Goal: Find contact information: Find contact information

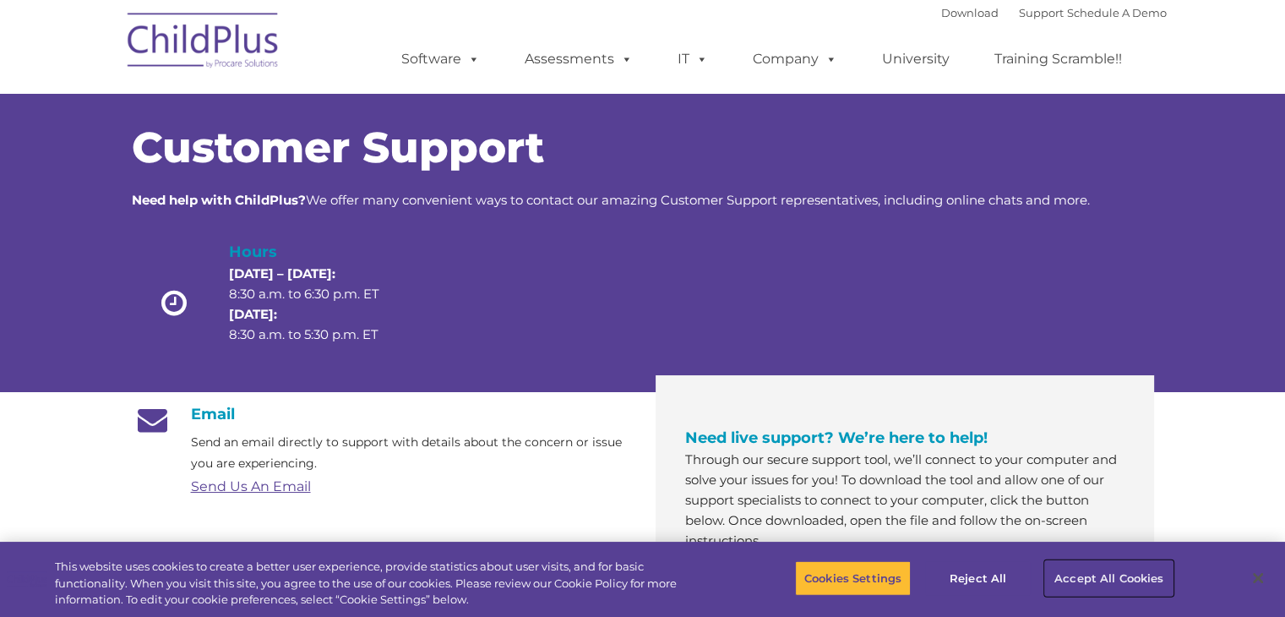
click at [1073, 572] on button "Accept All Cookies" at bounding box center [1109, 577] width 128 height 35
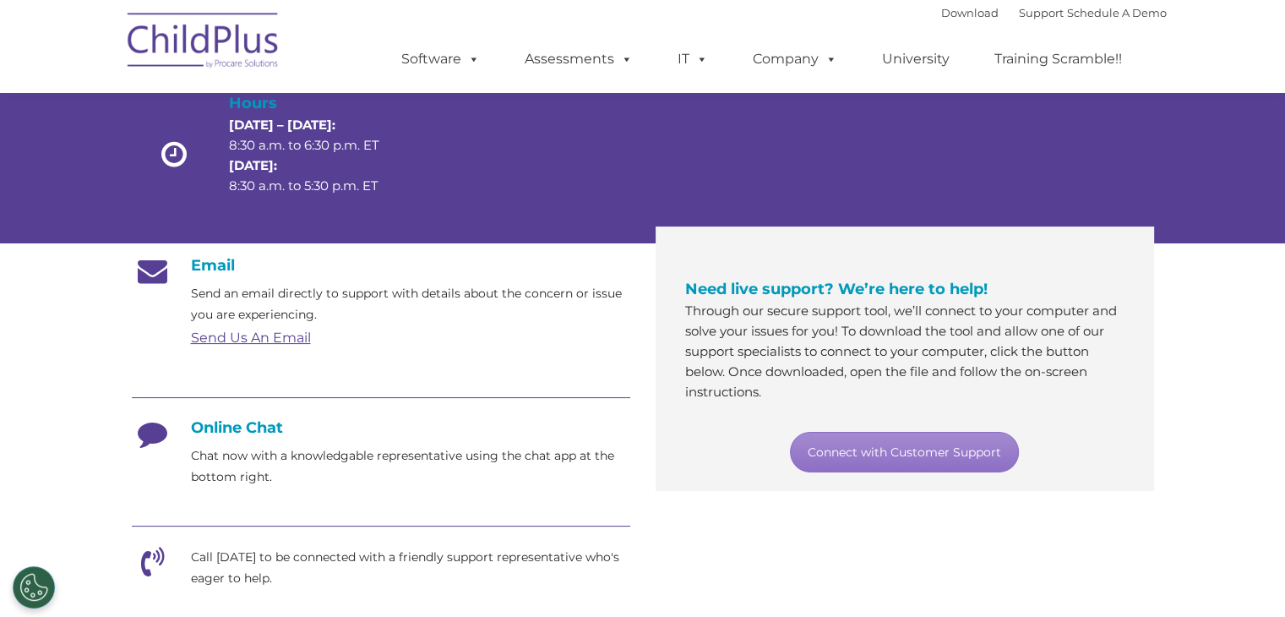
scroll to position [64, 0]
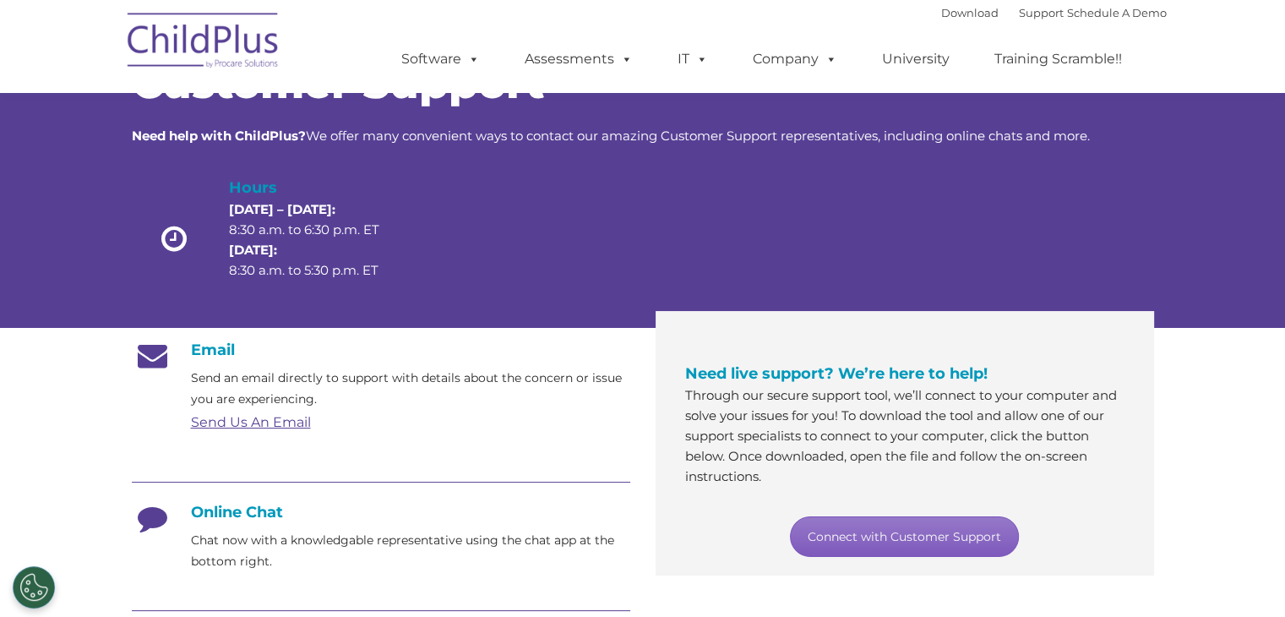
click at [919, 525] on link "Connect with Customer Support" at bounding box center [904, 536] width 229 height 41
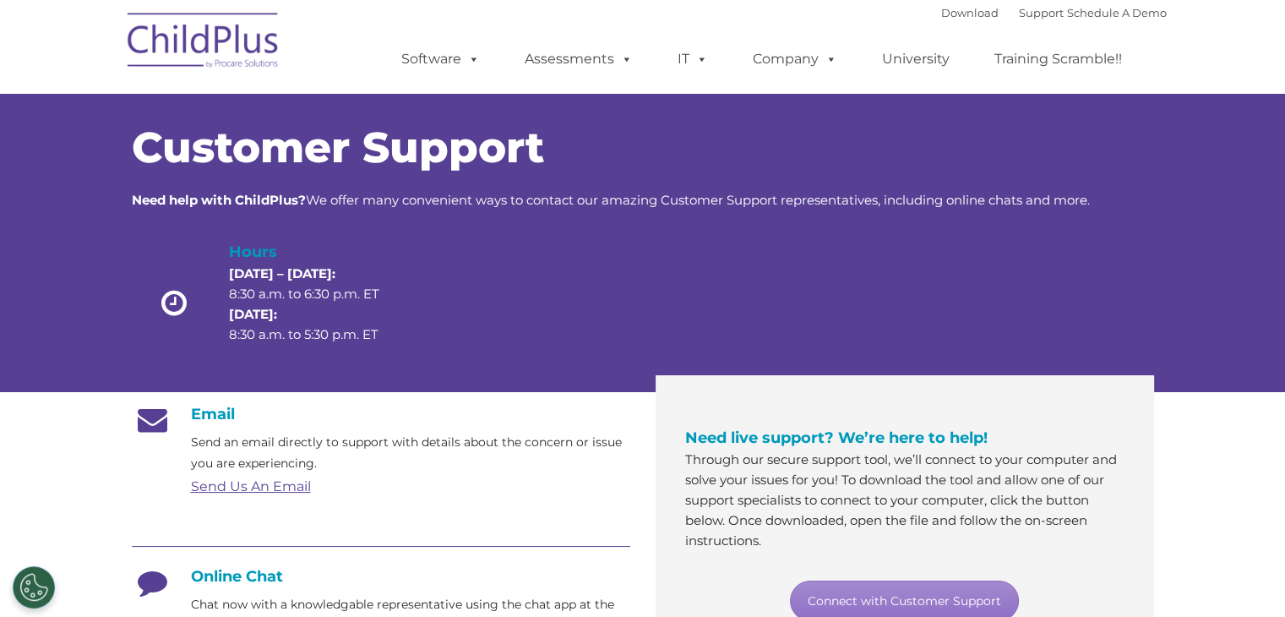
click at [265, 486] on link "Send Us An Email" at bounding box center [251, 486] width 120 height 16
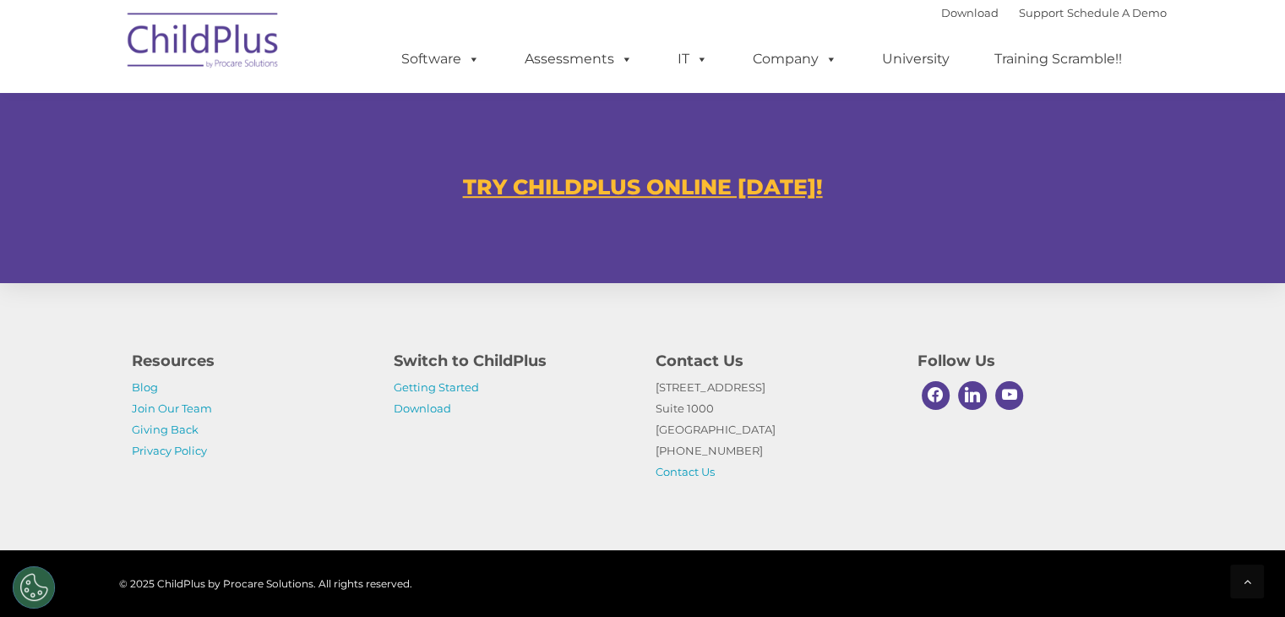
scroll to position [1072, 0]
